Goal: Register for event/course

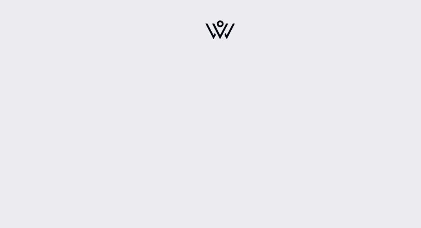
click at [221, 21] on img at bounding box center [220, 29] width 30 height 19
click at [151, 136] on div at bounding box center [220, 114] width 402 height 228
